Goal: Consume media (video, audio)

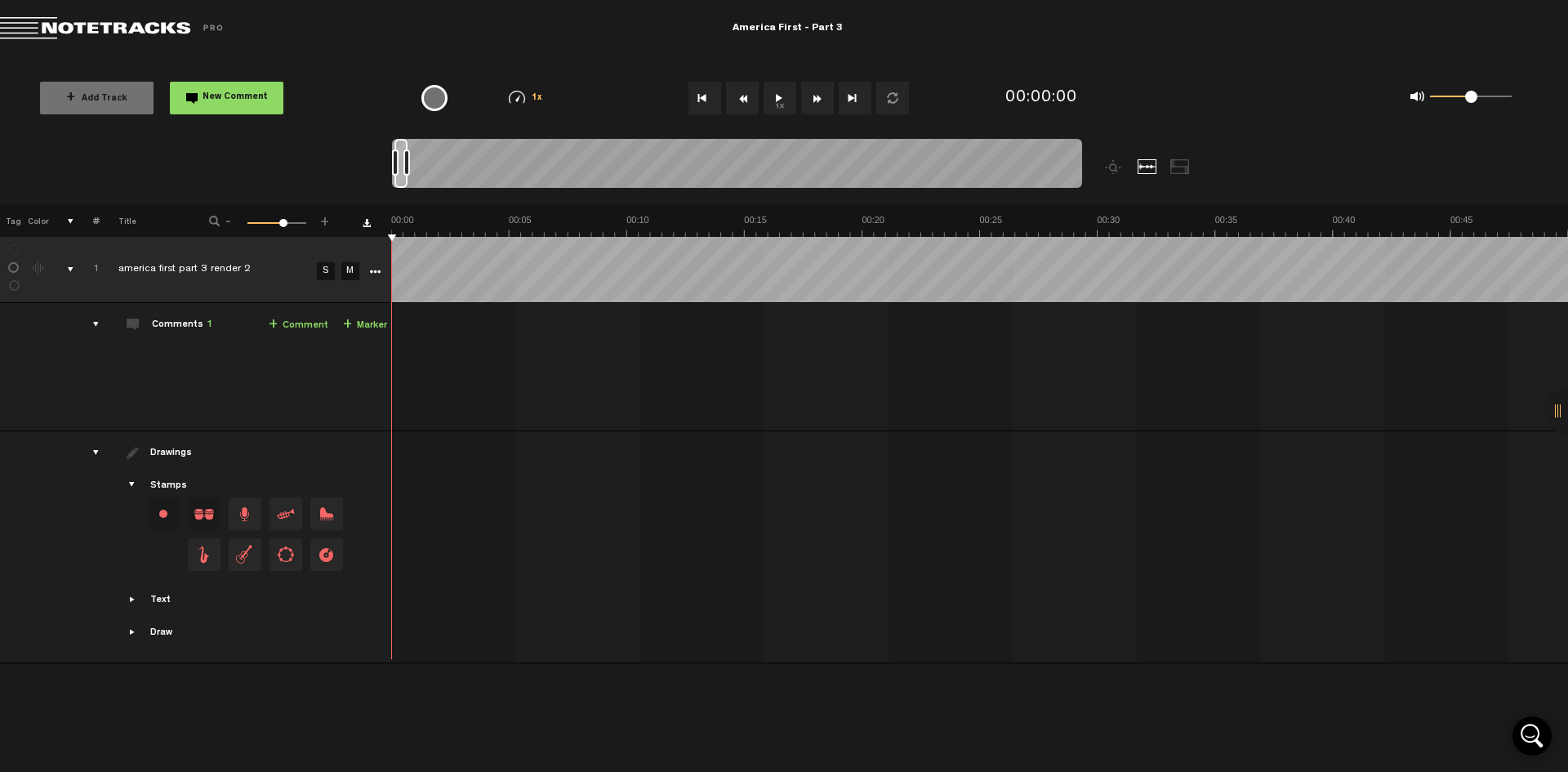
click at [782, 97] on button "1x" at bounding box center [780, 98] width 32 height 32
click at [783, 111] on button "1x" at bounding box center [780, 98] width 32 height 32
click at [777, 109] on button "1x" at bounding box center [780, 98] width 32 height 32
click at [784, 110] on button "1x" at bounding box center [780, 98] width 32 height 32
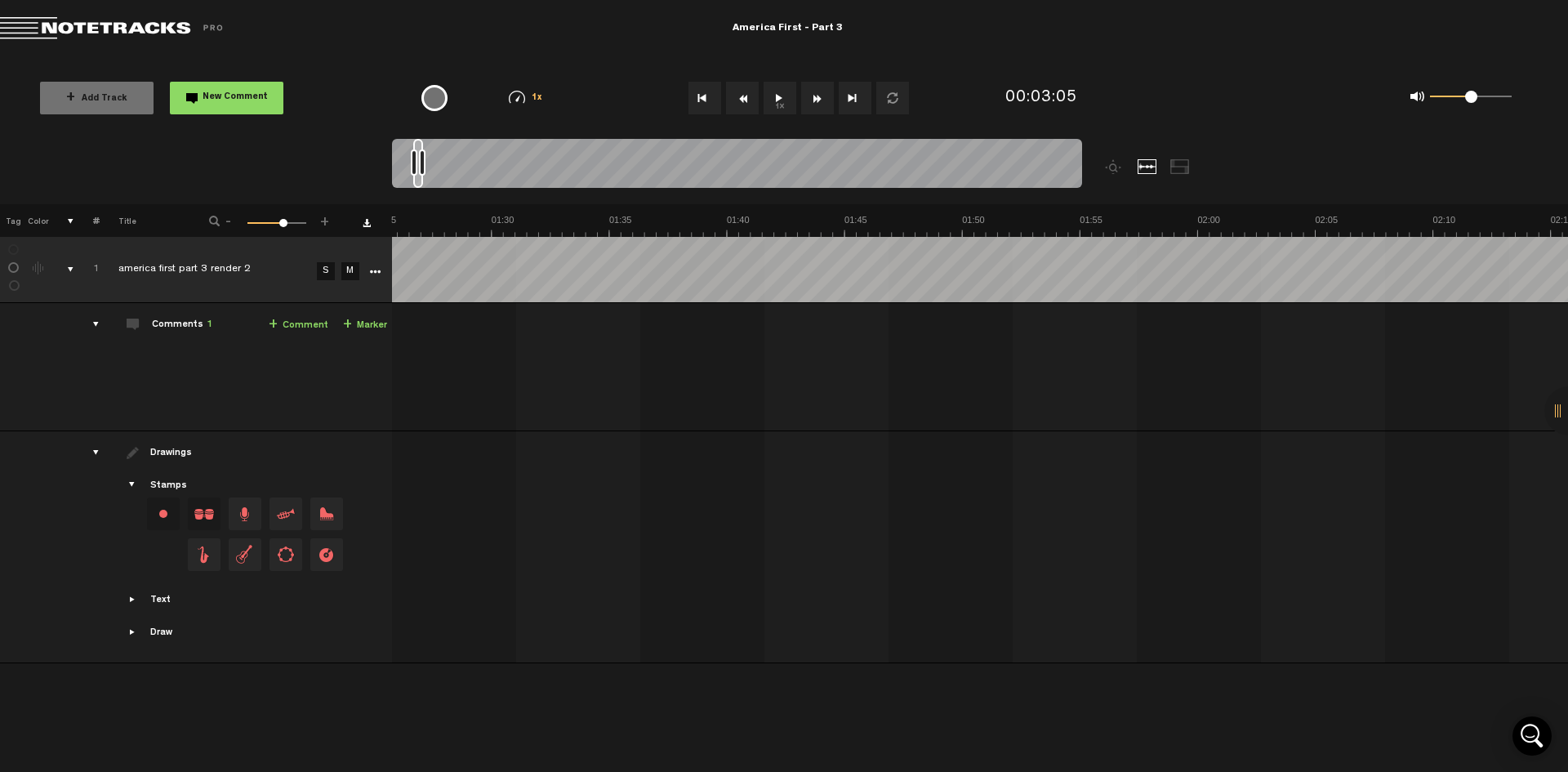
scroll to position [0, 2017]
drag, startPoint x: 439, startPoint y: 150, endPoint x: 418, endPoint y: 160, distance: 23.3
click at [418, 160] on div at bounding box center [418, 163] width 10 height 49
click at [777, 104] on button "1x" at bounding box center [780, 98] width 32 height 32
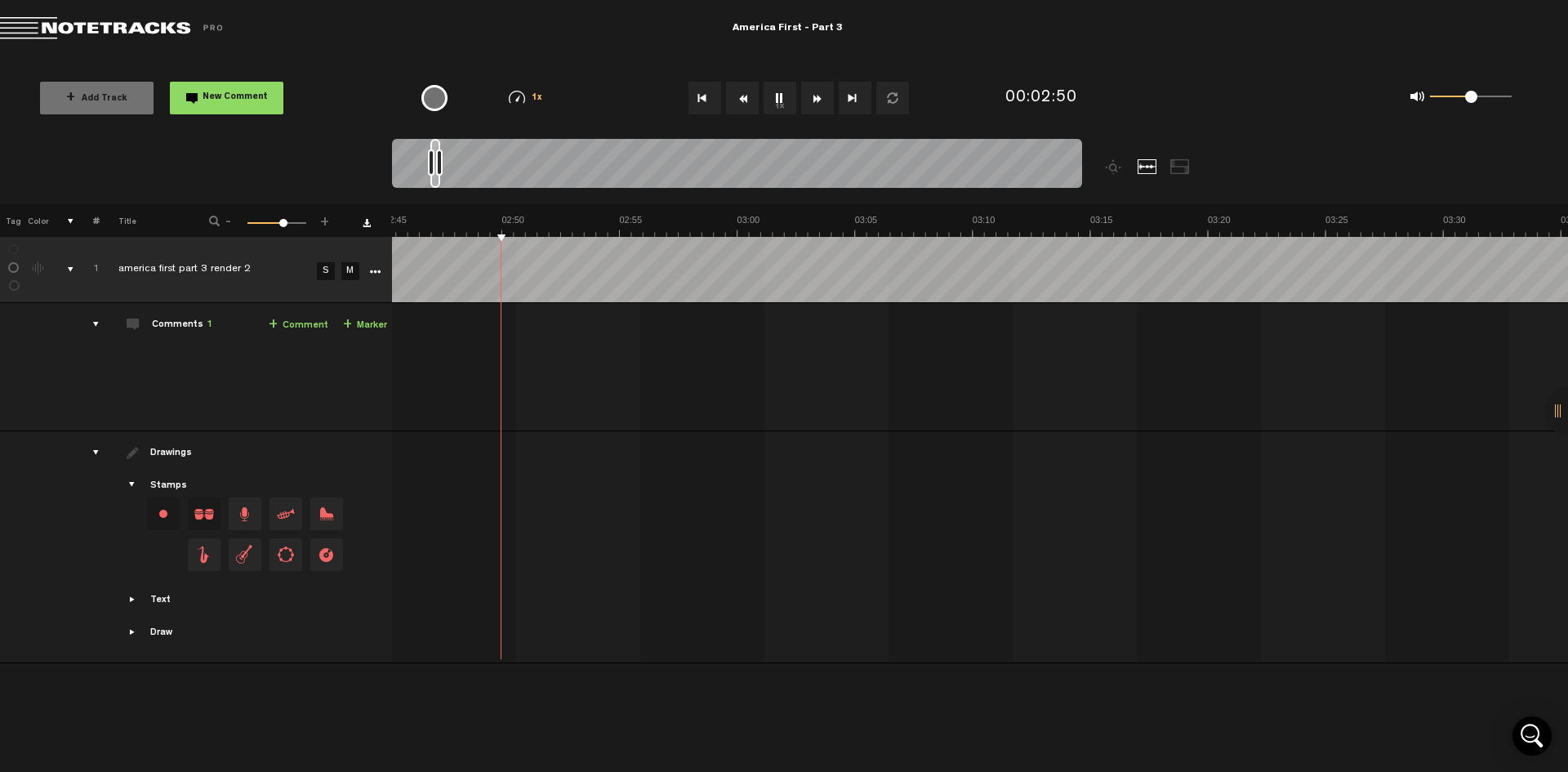
click at [776, 98] on button "1x" at bounding box center [780, 98] width 32 height 32
click at [782, 92] on button "1x" at bounding box center [780, 98] width 32 height 32
click at [780, 96] on button "1x" at bounding box center [780, 98] width 32 height 32
click at [782, 98] on button "1x" at bounding box center [780, 98] width 32 height 32
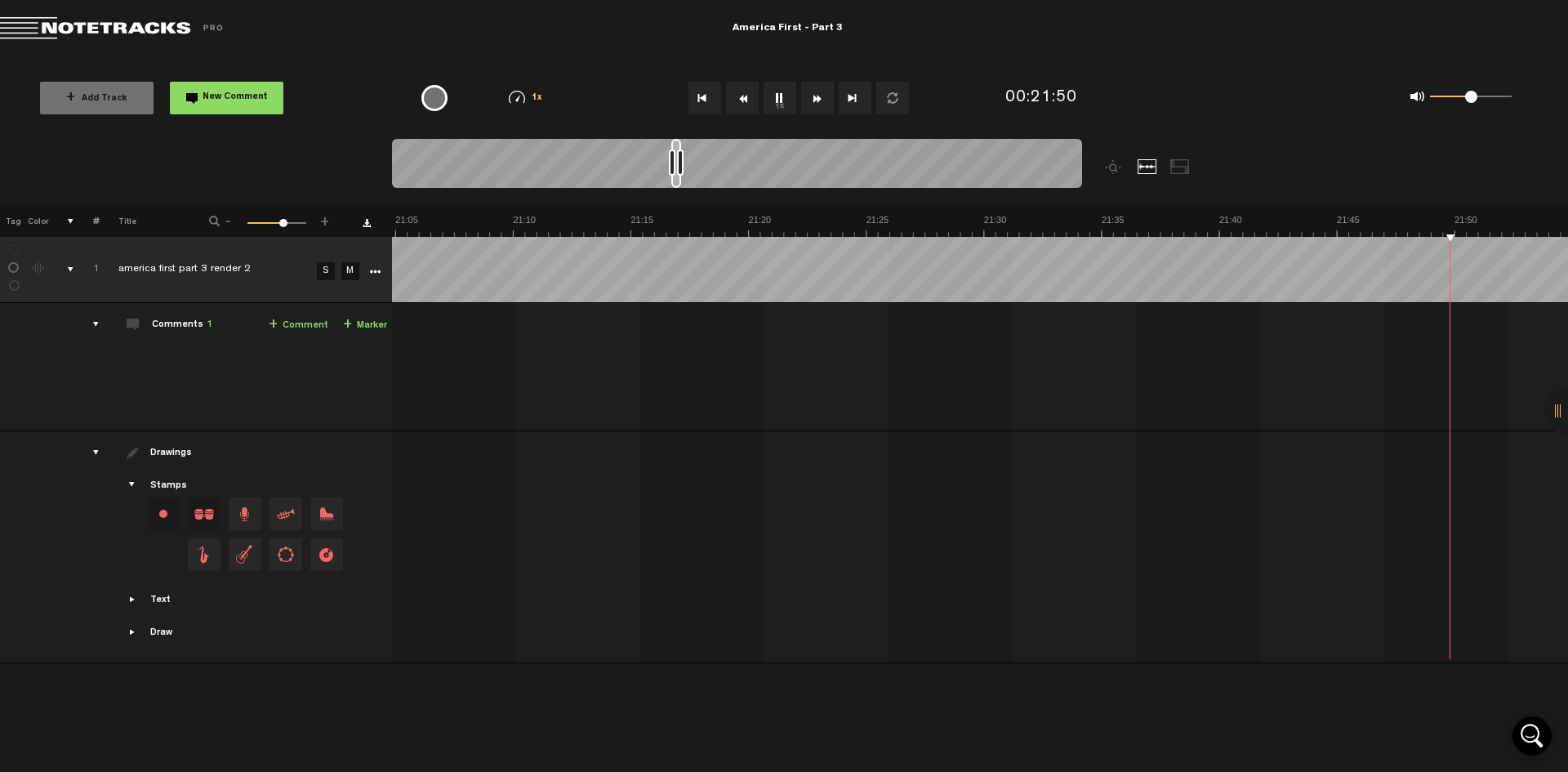
scroll to position [0, 30236]
click at [778, 96] on button "1x" at bounding box center [780, 98] width 32 height 32
click at [775, 97] on button "1x" at bounding box center [780, 98] width 32 height 32
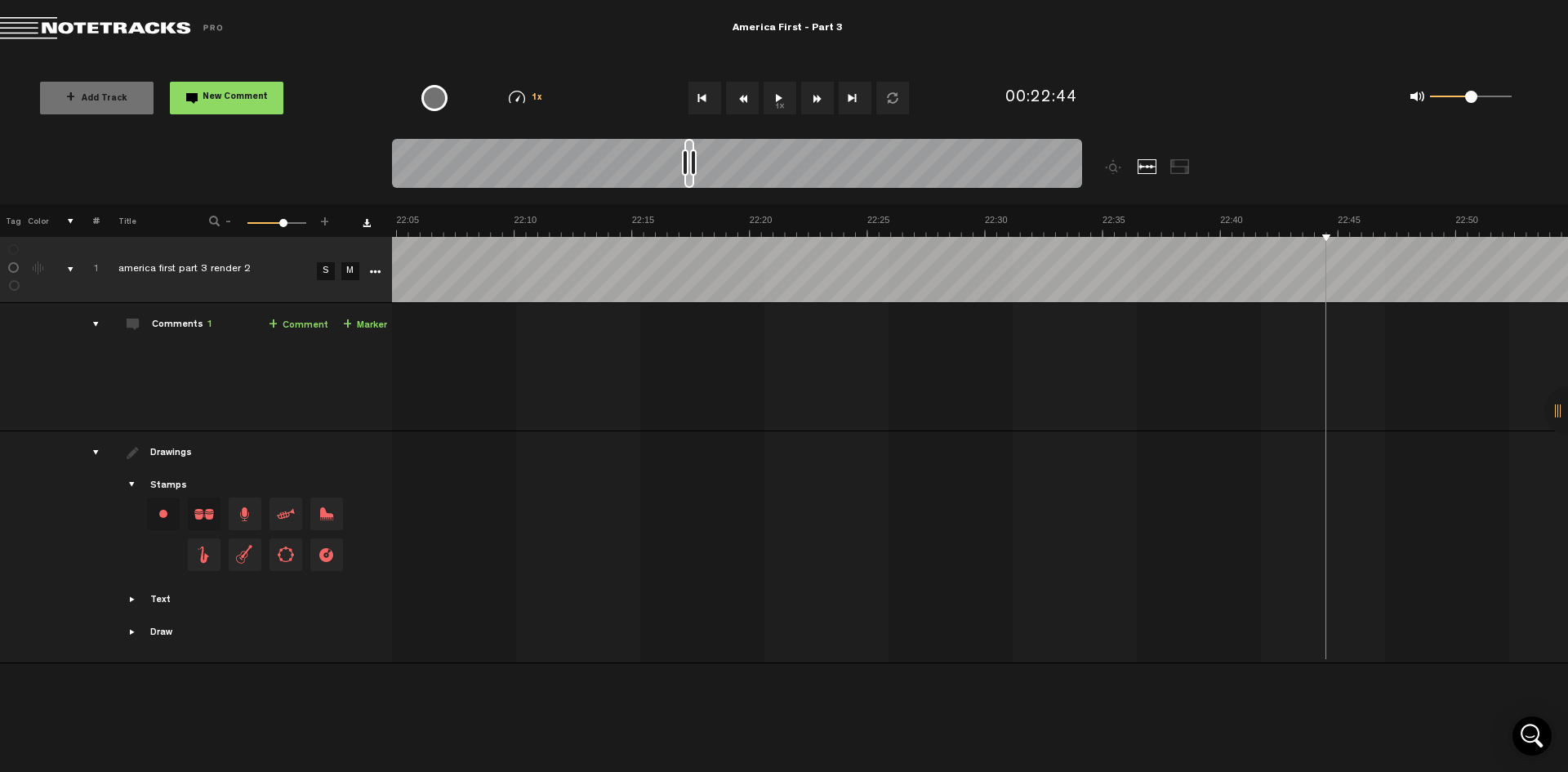
click at [775, 97] on button "1x" at bounding box center [780, 98] width 32 height 32
click at [774, 96] on button "1x" at bounding box center [780, 98] width 32 height 32
click at [777, 96] on button "1x" at bounding box center [780, 98] width 32 height 32
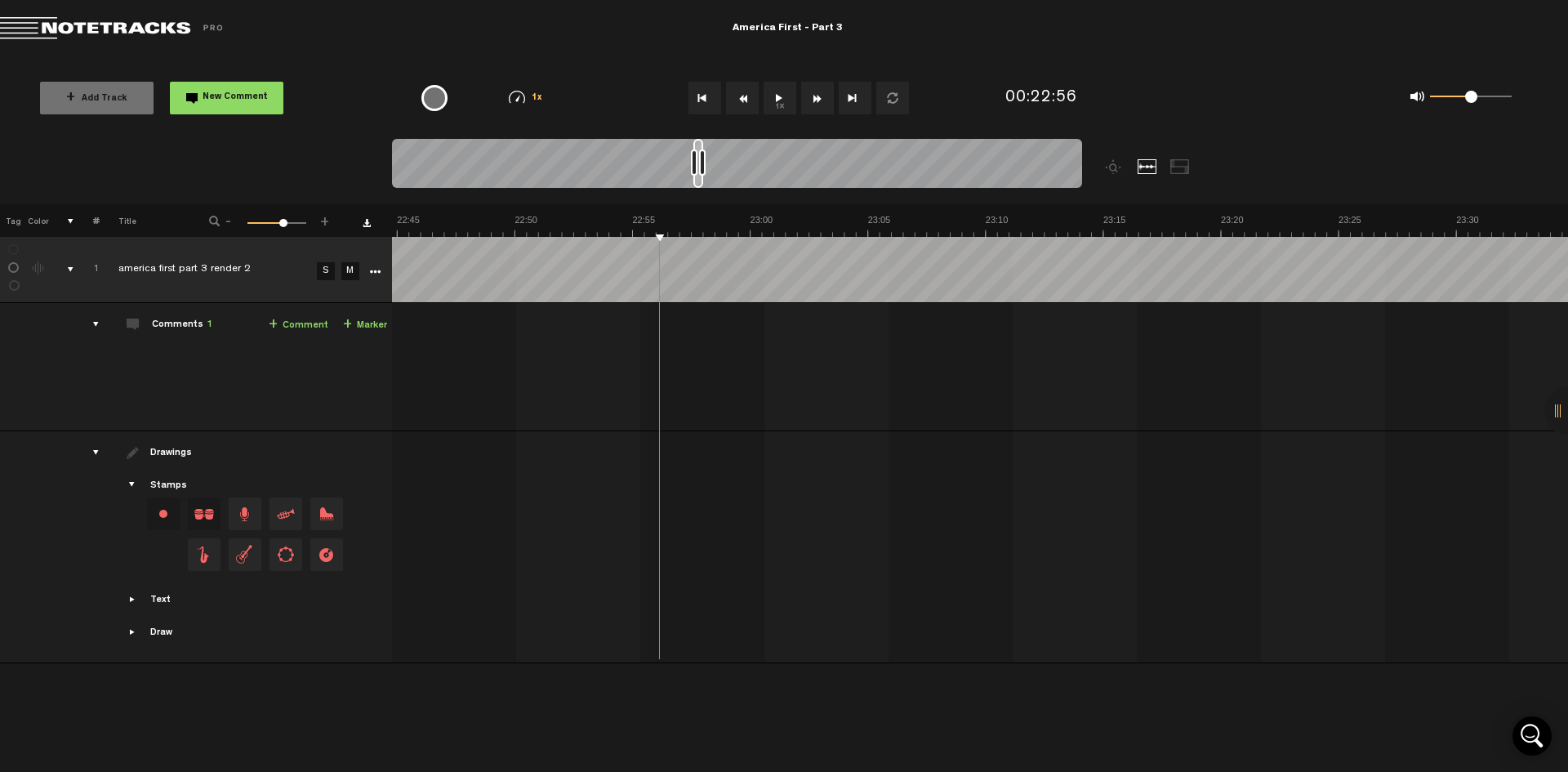
click at [776, 95] on button "1x" at bounding box center [780, 98] width 32 height 32
click at [775, 95] on button "1x" at bounding box center [780, 98] width 32 height 32
click at [777, 100] on button "1x" at bounding box center [780, 98] width 32 height 32
